Goal: Find specific page/section: Find specific page/section

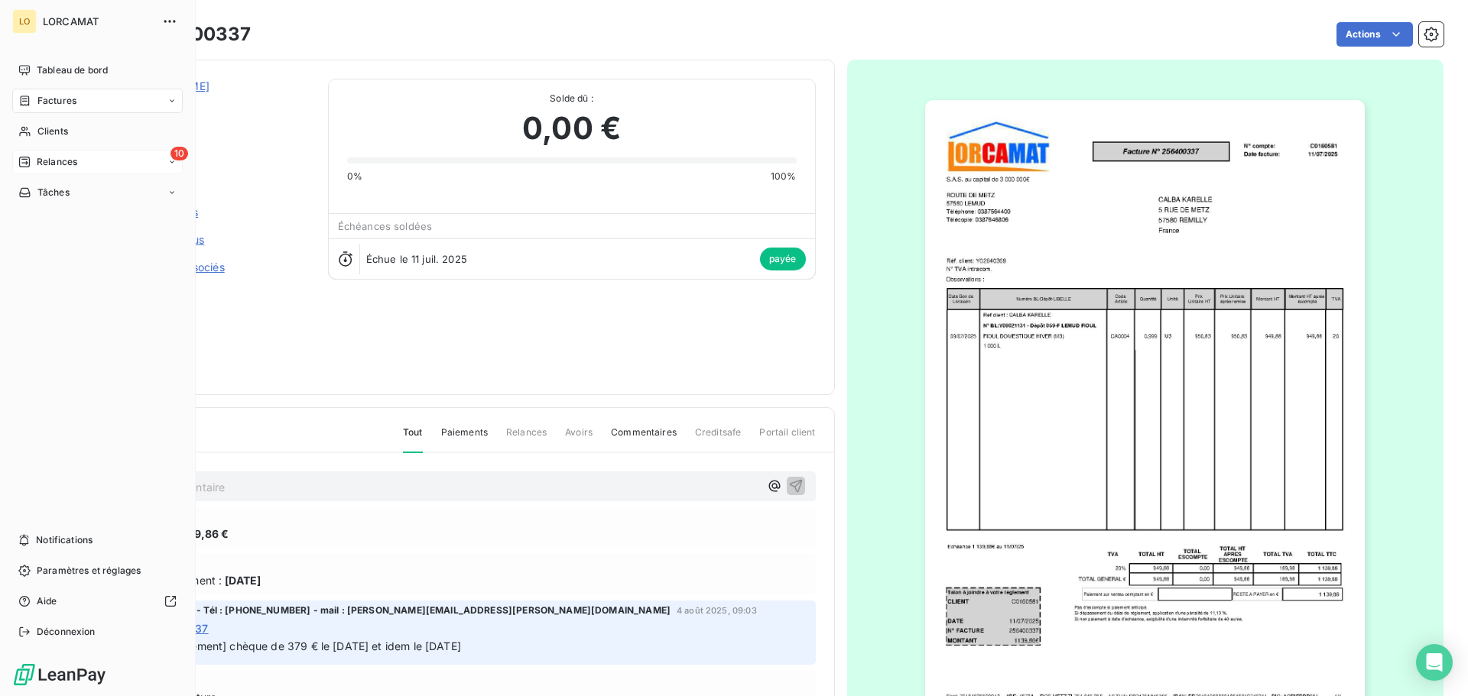
click at [60, 157] on span "Relances" at bounding box center [57, 162] width 41 height 14
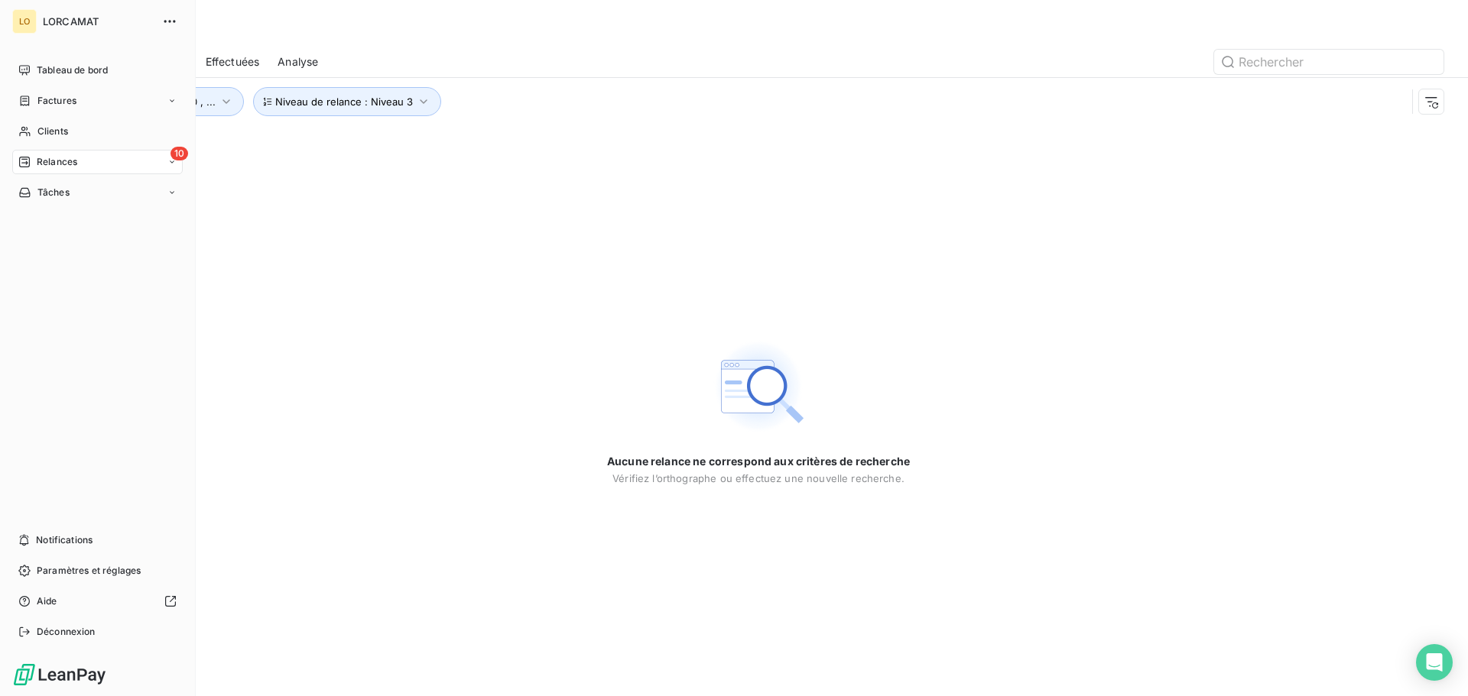
click at [89, 165] on div "10 Relances" at bounding box center [97, 162] width 170 height 24
click at [94, 201] on div "À effectuer" at bounding box center [107, 192] width 152 height 24
click at [34, 13] on div "LO" at bounding box center [24, 21] width 24 height 24
click at [44, 73] on span "Tableau de bord" at bounding box center [72, 70] width 71 height 14
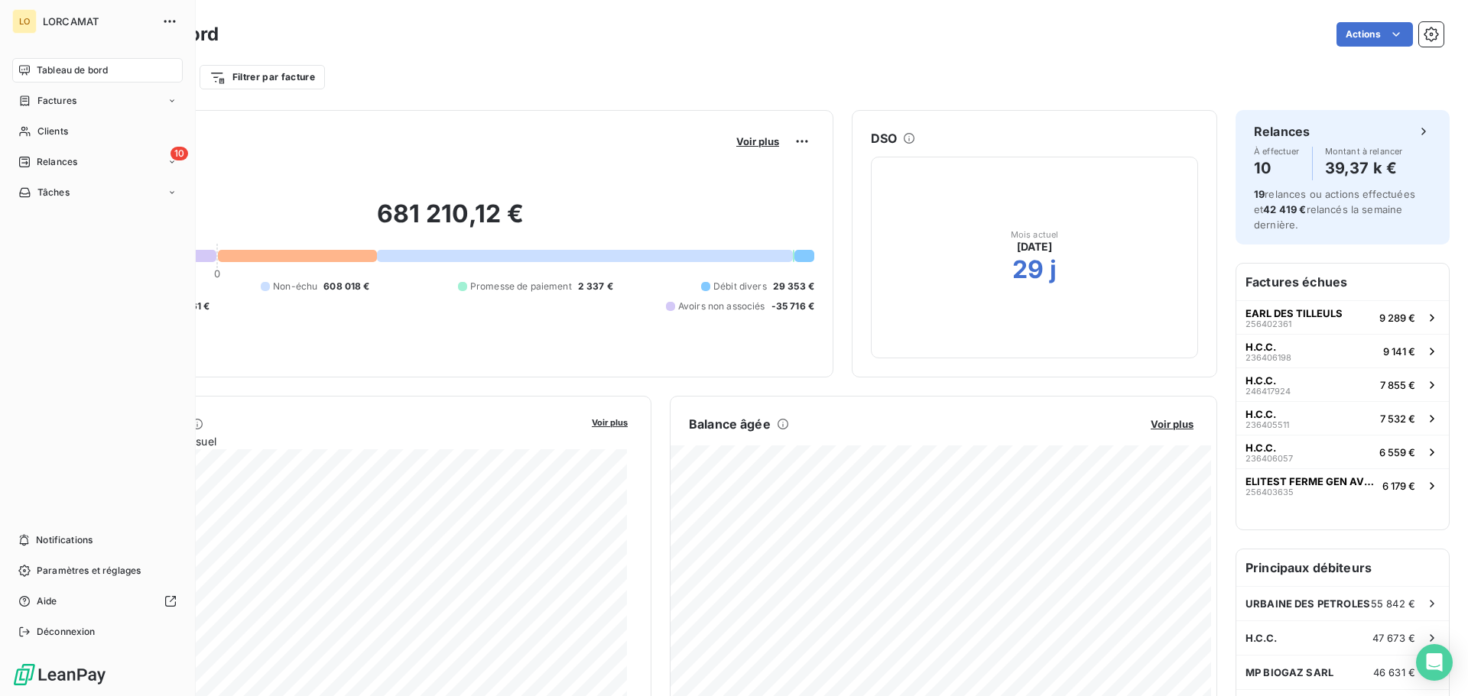
click at [60, 164] on span "Relances" at bounding box center [57, 162] width 41 height 14
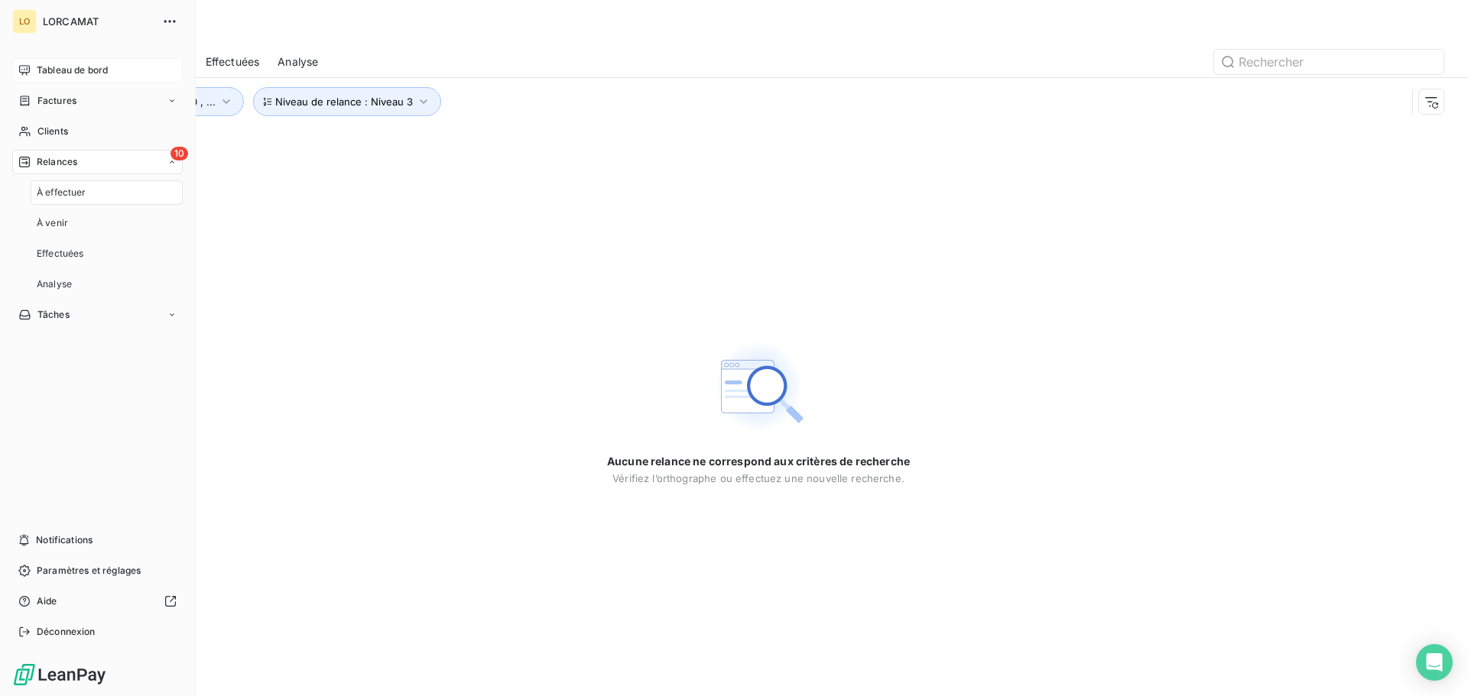
click at [163, 193] on div "À effectuer" at bounding box center [107, 192] width 152 height 24
click at [128, 290] on div "Analyse" at bounding box center [107, 284] width 152 height 24
